Goal: Information Seeking & Learning: Learn about a topic

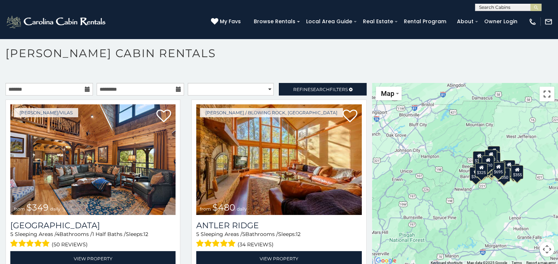
scroll to position [4, 0]
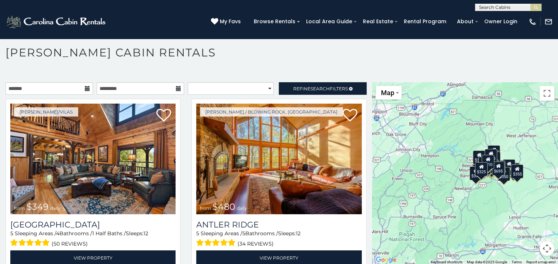
click at [540, 247] on button "Map camera controls" at bounding box center [547, 248] width 15 height 15
click at [524, 249] on button "Zoom out" at bounding box center [528, 248] width 15 height 15
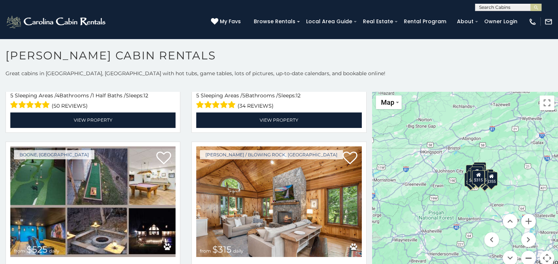
scroll to position [0, 0]
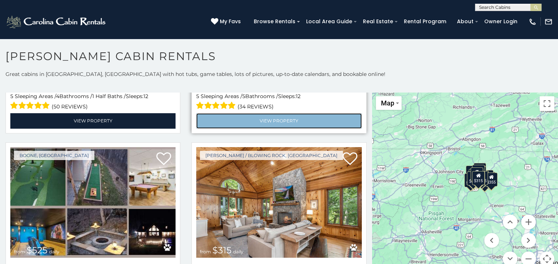
drag, startPoint x: 560, startPoint y: 0, endPoint x: 255, endPoint y: 117, distance: 326.2
click at [255, 117] on link "View Property" at bounding box center [278, 120] width 165 height 15
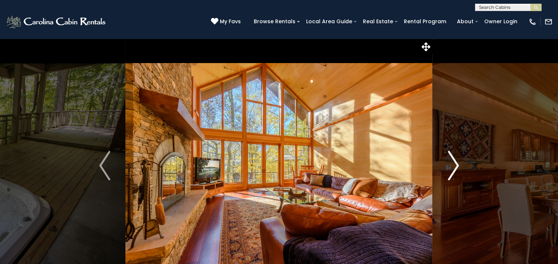
click at [454, 163] on img "Next" at bounding box center [453, 166] width 11 height 30
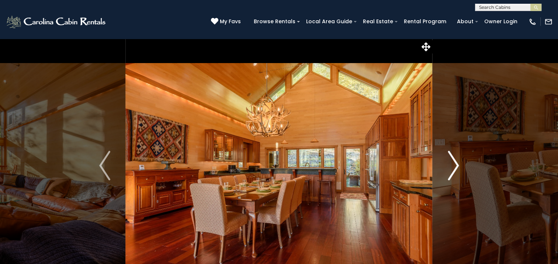
click at [454, 163] on img "Next" at bounding box center [453, 166] width 11 height 30
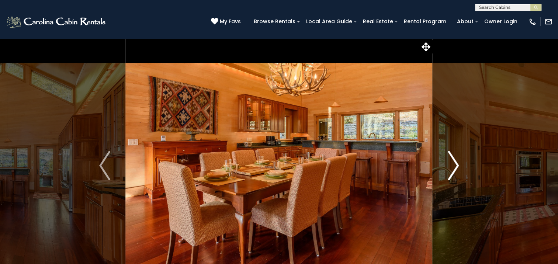
click at [454, 163] on img "Next" at bounding box center [453, 166] width 11 height 30
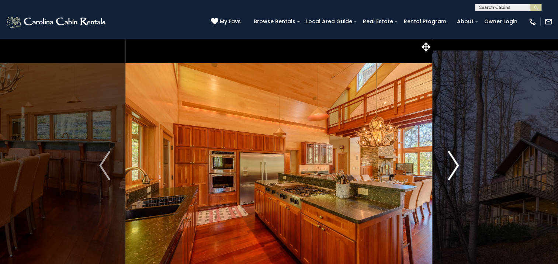
click at [454, 163] on img "Next" at bounding box center [453, 166] width 11 height 30
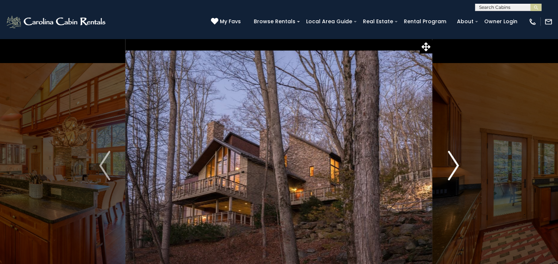
click at [454, 163] on img "Next" at bounding box center [453, 166] width 11 height 30
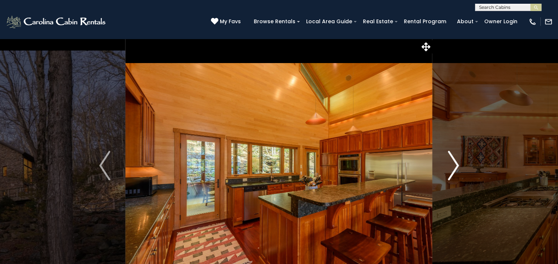
click at [454, 163] on img "Next" at bounding box center [453, 166] width 11 height 30
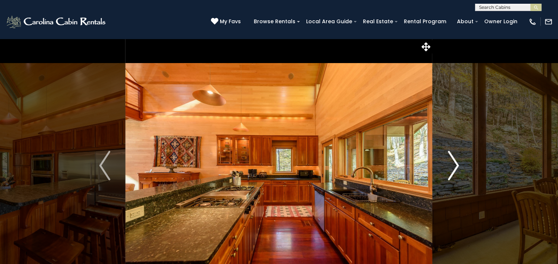
click at [454, 163] on img "Next" at bounding box center [453, 166] width 11 height 30
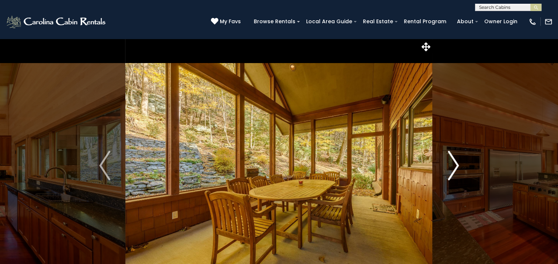
click at [454, 163] on img "Next" at bounding box center [453, 166] width 11 height 30
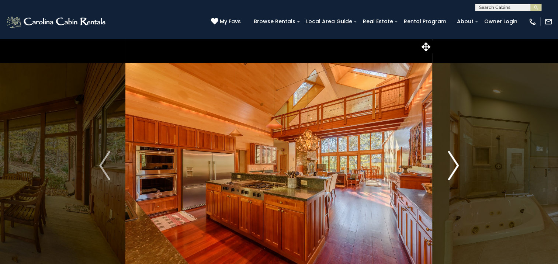
click at [454, 163] on img "Next" at bounding box center [453, 166] width 11 height 30
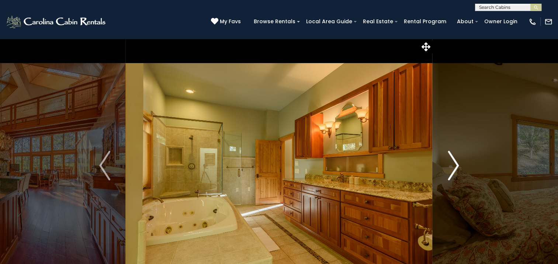
click at [454, 163] on img "Next" at bounding box center [453, 166] width 11 height 30
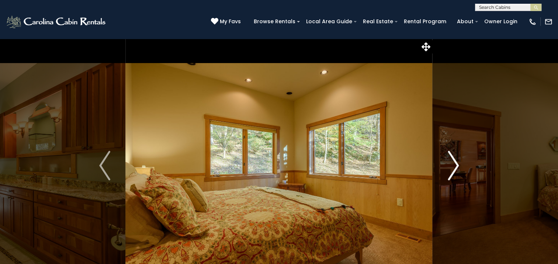
click at [454, 163] on img "Next" at bounding box center [453, 166] width 11 height 30
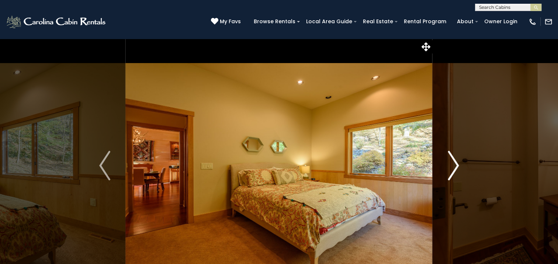
click at [454, 163] on img "Next" at bounding box center [453, 166] width 11 height 30
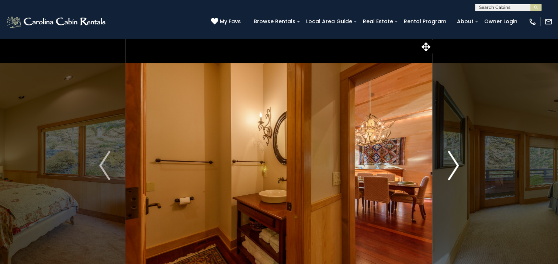
click at [454, 163] on img "Next" at bounding box center [453, 166] width 11 height 30
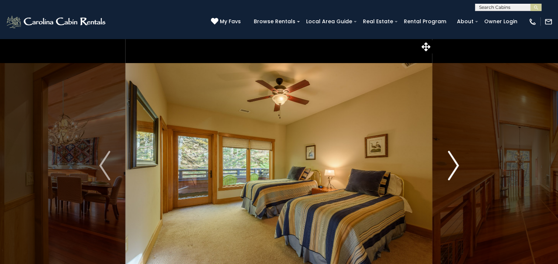
click at [454, 163] on img "Next" at bounding box center [453, 166] width 11 height 30
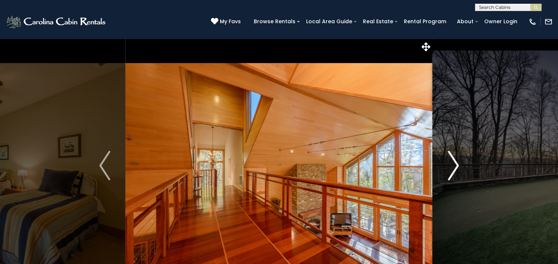
click at [454, 163] on img "Next" at bounding box center [453, 166] width 11 height 30
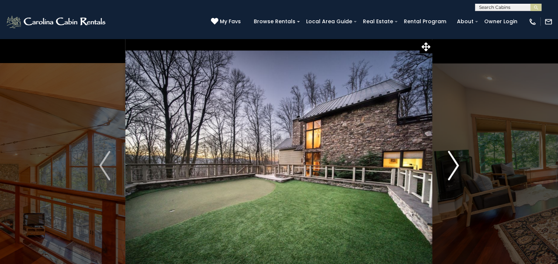
click at [454, 163] on img "Next" at bounding box center [453, 166] width 11 height 30
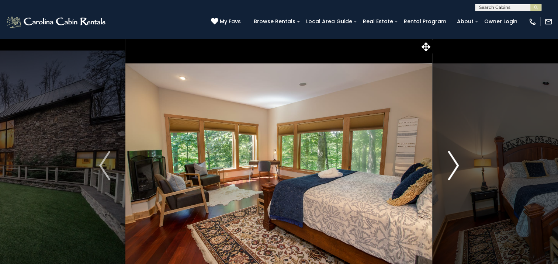
click at [454, 163] on img "Next" at bounding box center [453, 166] width 11 height 30
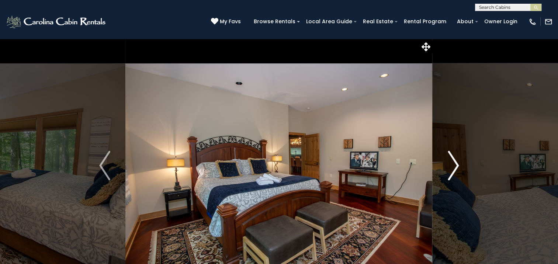
click at [454, 163] on img "Next" at bounding box center [453, 166] width 11 height 30
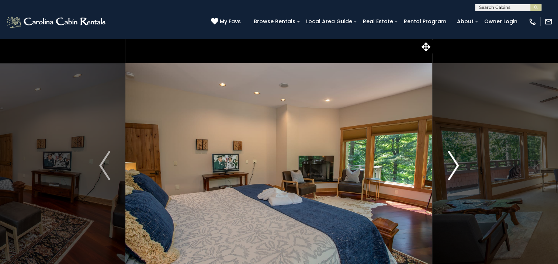
click at [454, 163] on img "Next" at bounding box center [453, 166] width 11 height 30
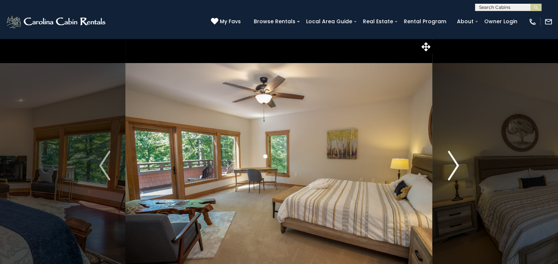
click at [454, 163] on img "Next" at bounding box center [453, 166] width 11 height 30
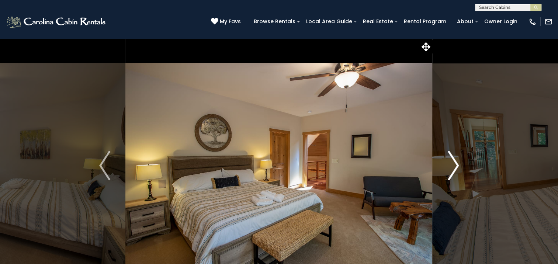
click at [454, 163] on img "Next" at bounding box center [453, 166] width 11 height 30
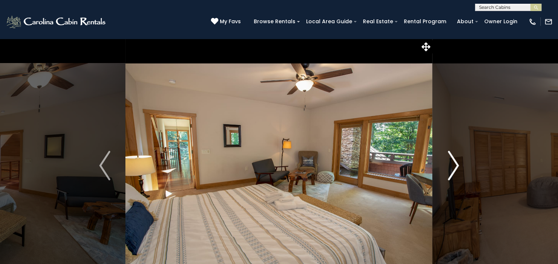
click at [454, 163] on img "Next" at bounding box center [453, 166] width 11 height 30
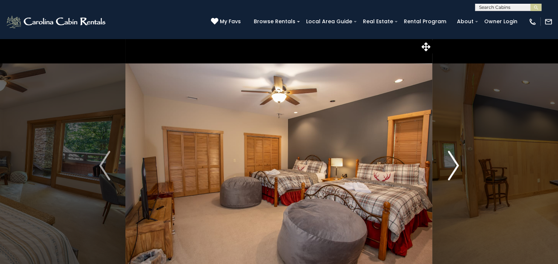
click at [454, 163] on img "Next" at bounding box center [453, 166] width 11 height 30
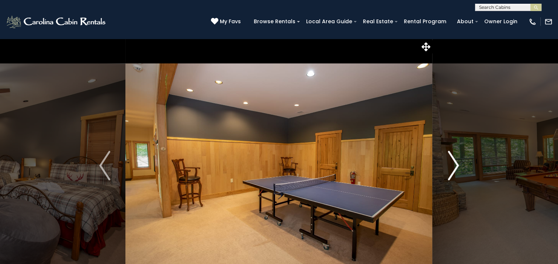
click at [454, 163] on img "Next" at bounding box center [453, 166] width 11 height 30
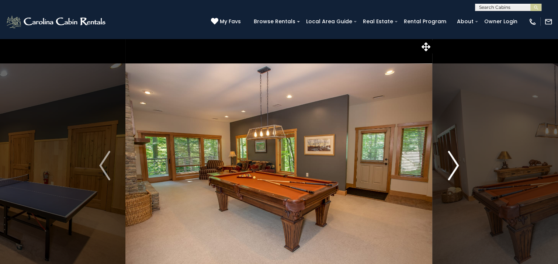
click at [454, 163] on img "Next" at bounding box center [453, 166] width 11 height 30
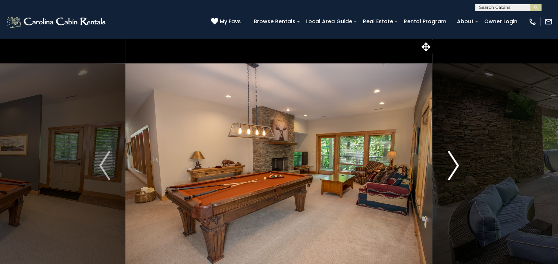
click at [454, 163] on img "Next" at bounding box center [453, 166] width 11 height 30
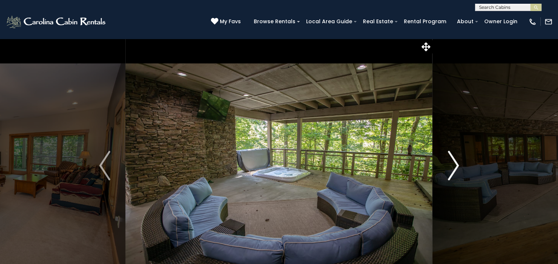
click at [454, 163] on img "Next" at bounding box center [453, 166] width 11 height 30
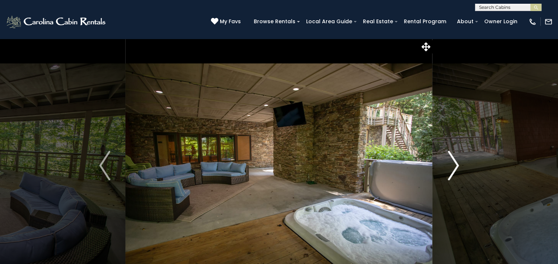
click at [454, 163] on img "Next" at bounding box center [453, 166] width 11 height 30
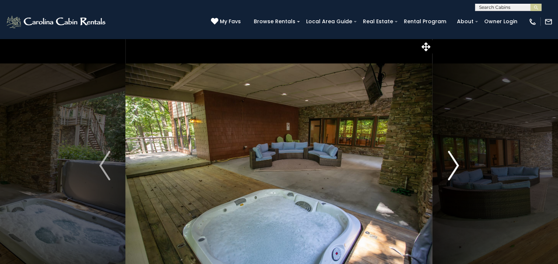
click at [454, 163] on img "Next" at bounding box center [453, 166] width 11 height 30
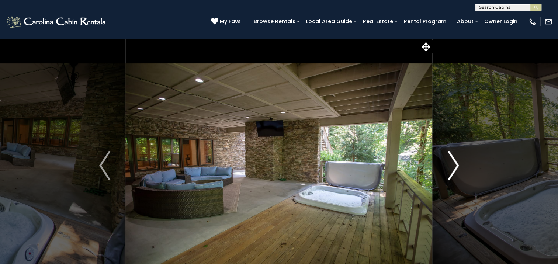
click at [454, 163] on img "Next" at bounding box center [453, 166] width 11 height 30
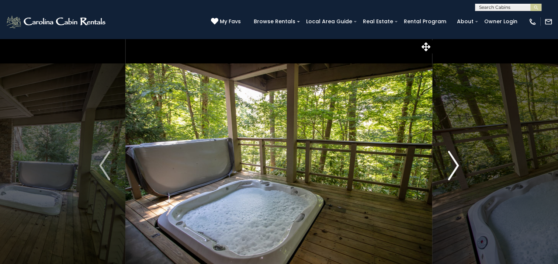
click at [454, 163] on img "Next" at bounding box center [453, 166] width 11 height 30
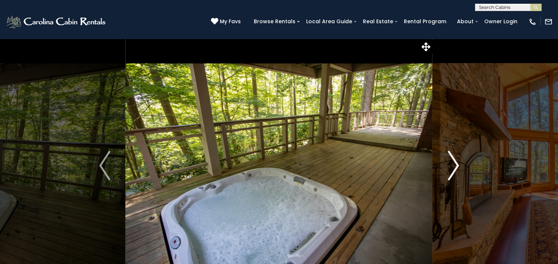
click at [454, 163] on img "Next" at bounding box center [453, 166] width 11 height 30
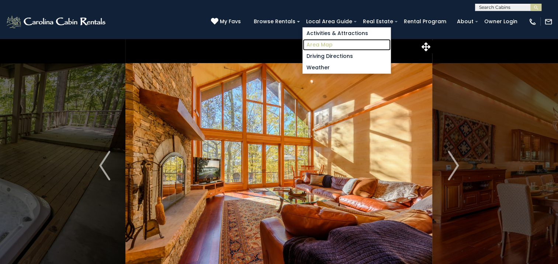
click at [322, 45] on link "Area Map" at bounding box center [347, 44] width 88 height 11
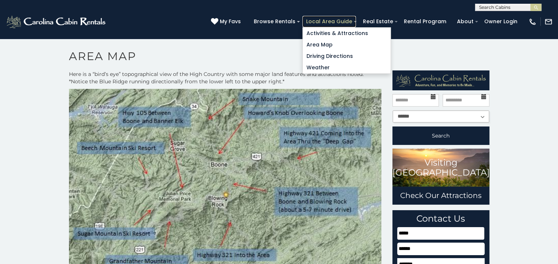
click at [326, 19] on link "Local Area Guide" at bounding box center [328, 21] width 53 height 11
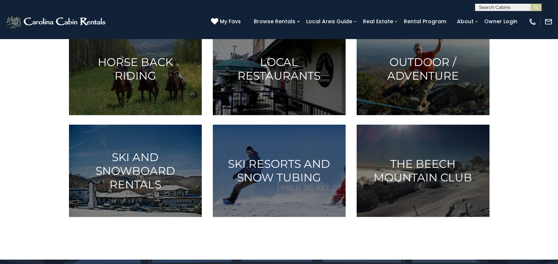
scroll to position [369, 0]
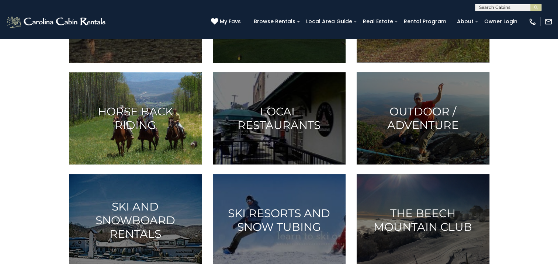
click at [131, 118] on h3 "Horse Back Riding" at bounding box center [135, 118] width 114 height 27
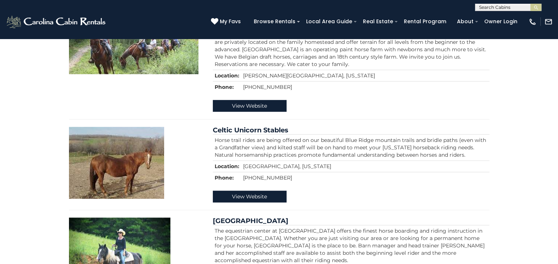
scroll to position [369, 0]
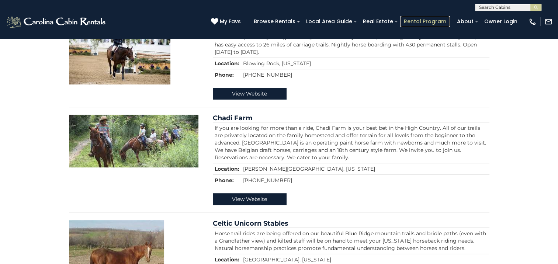
click at [423, 20] on link "Rental Program" at bounding box center [425, 21] width 50 height 11
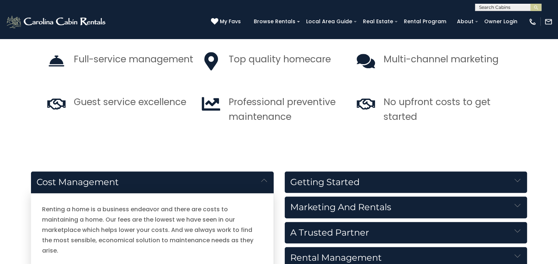
scroll to position [664, 0]
